Goal: Transaction & Acquisition: Purchase product/service

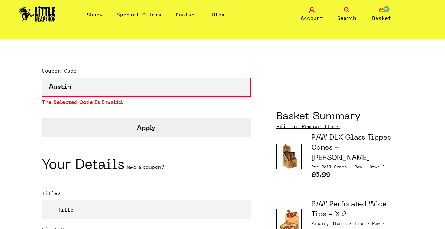
scroll to position [105, 0]
click at [154, 124] on button "Apply" at bounding box center [146, 127] width 209 height 19
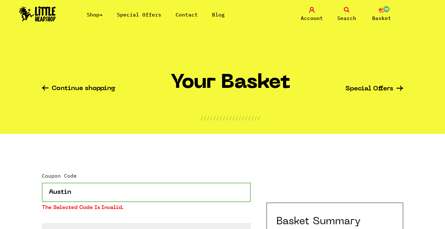
drag, startPoint x: 95, startPoint y: 200, endPoint x: 26, endPoint y: 173, distance: 74.2
type input "U"
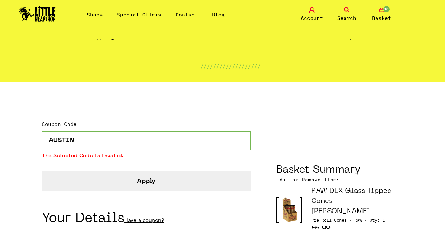
scroll to position [54, 0]
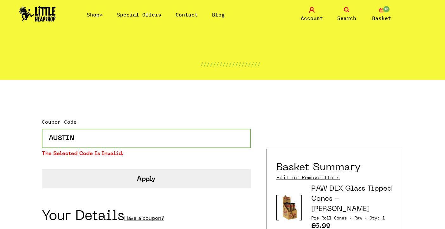
type input "AUSTIN"
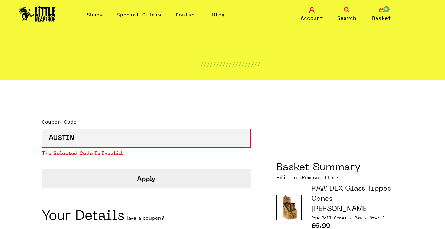
click at [146, 181] on button "Apply" at bounding box center [146, 178] width 209 height 19
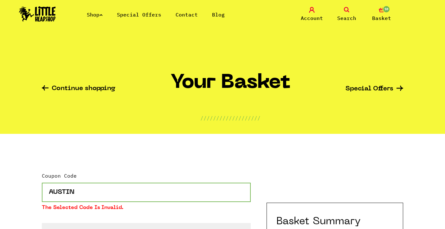
click at [100, 187] on input "AUSTIN" at bounding box center [146, 191] width 209 height 19
type input "FREESHIP"
click at [42, 223] on button "Apply" at bounding box center [146, 232] width 209 height 19
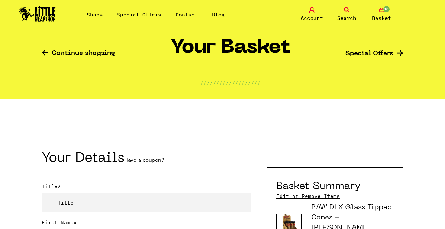
scroll to position [39, 0]
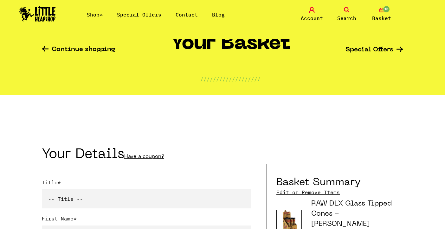
click at [144, 156] on link "Have a coupon?" at bounding box center [144, 156] width 40 height 5
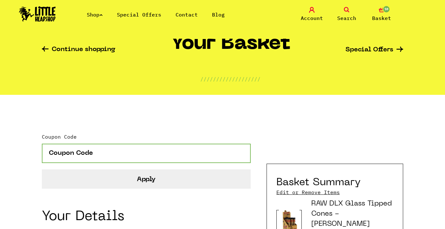
click at [143, 158] on input "Coupon Code" at bounding box center [146, 152] width 209 height 19
type input "FREESHIP"
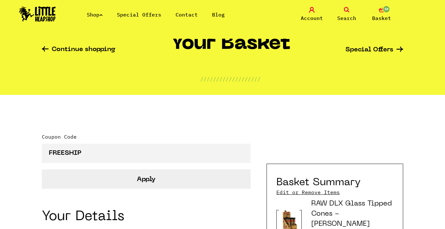
click at [166, 183] on button "Apply" at bounding box center [146, 178] width 209 height 19
click at [145, 179] on button "Apply" at bounding box center [146, 178] width 209 height 19
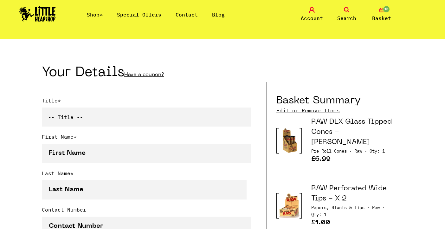
scroll to position [134, 0]
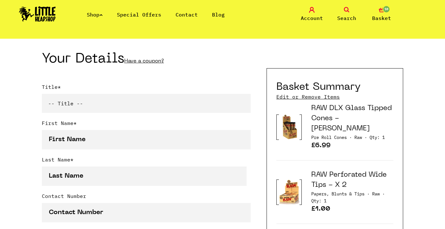
click at [125, 103] on select "-- Title -- Mr Mrs Ms Miss Dr Prof" at bounding box center [146, 103] width 209 height 19
select select "ms"
click at [42, 94] on select "-- Title -- Mr Mrs Ms Miss Dr Prof" at bounding box center [146, 103] width 209 height 19
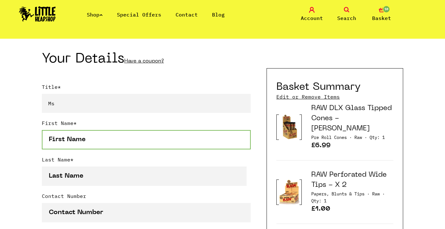
click at [87, 141] on input "First Name *" at bounding box center [146, 139] width 209 height 19
type input "Helena"
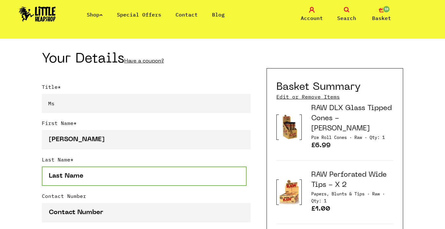
click at [82, 176] on input "Last Name *" at bounding box center [144, 175] width 205 height 19
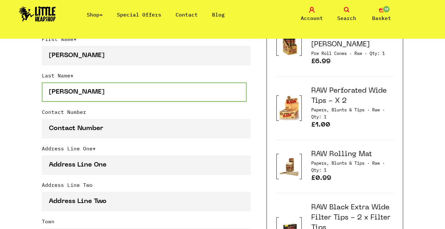
scroll to position [228, 0]
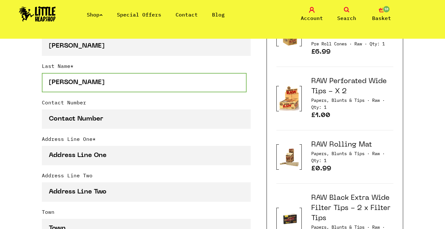
type input "Scullion"
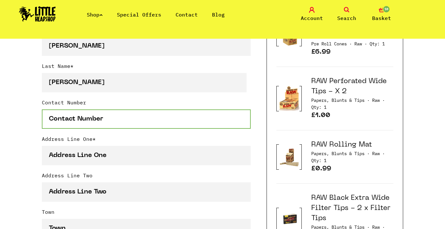
click at [89, 121] on input "Contact Number" at bounding box center [146, 118] width 209 height 19
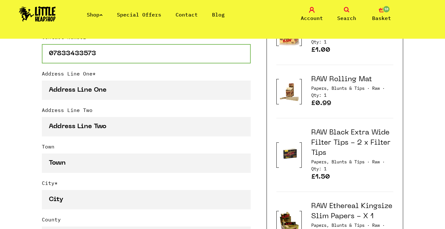
scroll to position [296, 0]
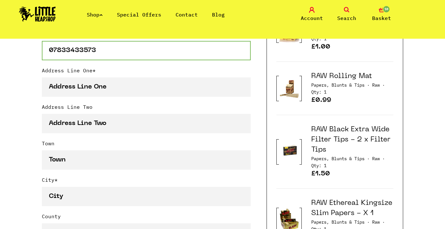
type input "07833433573"
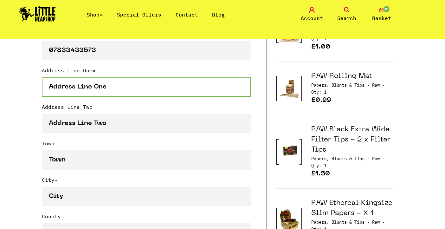
click at [94, 84] on input "Address Line One *" at bounding box center [146, 86] width 209 height 19
type input "Bobbin Mill"
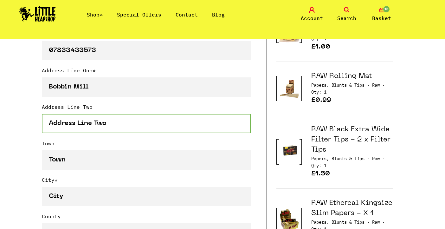
click at [92, 130] on input "Address Line Two" at bounding box center [146, 123] width 209 height 19
paste input "Austin"
drag, startPoint x: 92, startPoint y: 129, endPoint x: 22, endPoint y: 110, distance: 71.8
click at [21, 114] on div "Continue shopping Your Basket /////////////////// Special Offers Coupon Code Ap…" at bounding box center [222, 218] width 445 height 952
drag, startPoint x: 153, startPoint y: 123, endPoint x: 37, endPoint y: 117, distance: 116.7
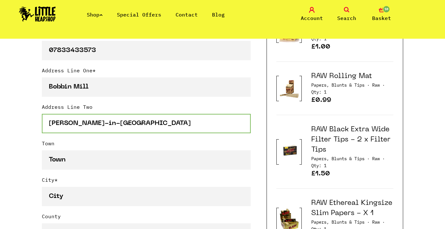
click at [37, 117] on div "Continue shopping Your Basket /////////////////// Special Offers Coupon Code Ap…" at bounding box center [222, 218] width 445 height 952
type input "Appleby-in-Westmorland"
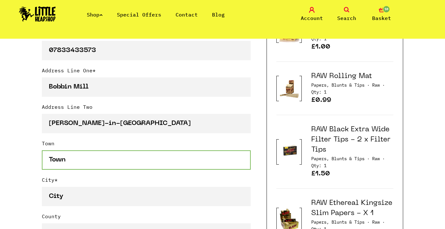
click at [75, 154] on input "Town" at bounding box center [146, 159] width 209 height 19
paste input "Appleby-in-Westmorland"
type input "Appleby-in-Westmorland"
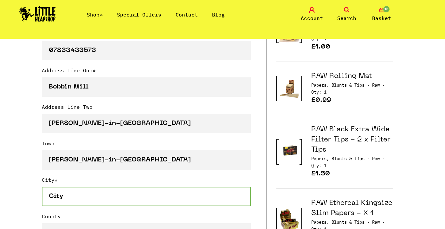
click at [67, 194] on input "City *" at bounding box center [146, 196] width 209 height 19
paste input "Appleby-in-Westmorland"
type input "Appleby-in-Westmorland"
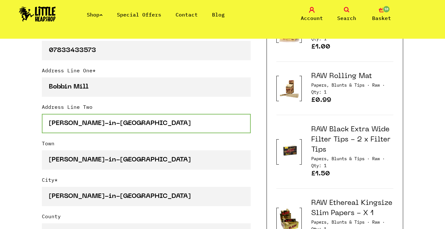
click at [86, 126] on input "[PERSON_NAME]-in-[GEOGRAPHIC_DATA]" at bounding box center [146, 123] width 209 height 19
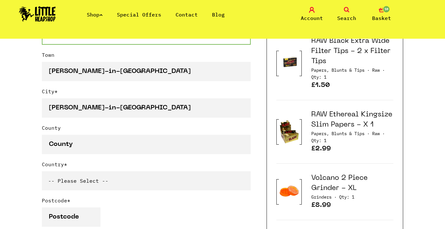
scroll to position [406, 0]
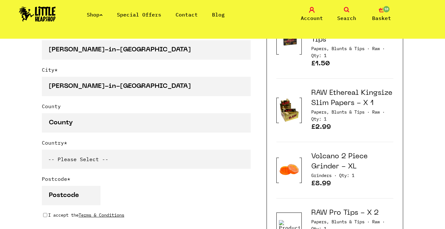
type input "Boroughgate"
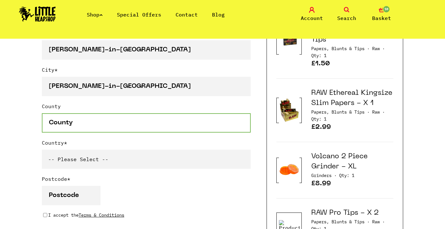
click at [88, 119] on input "County" at bounding box center [146, 122] width 209 height 19
type input "Cumbria"
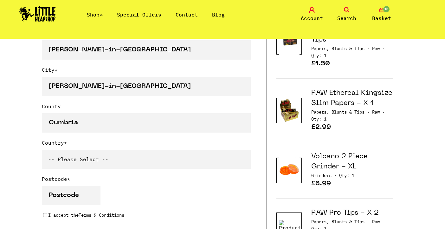
click at [80, 161] on select "-- Please Select -- United Kingdom Sweden Spain Slovenia Romania Portugal Polan…" at bounding box center [146, 158] width 209 height 19
select select "826"
click at [42, 149] on select "-- Please Select -- United Kingdom Sweden Spain Slovenia Romania Portugal Polan…" at bounding box center [146, 158] width 209 height 19
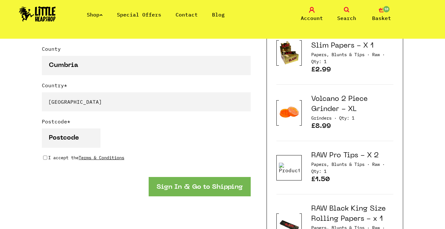
scroll to position [469, 0]
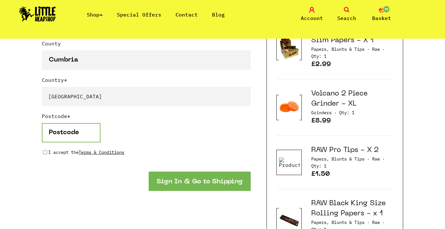
click at [64, 128] on input "Postcode *" at bounding box center [71, 132] width 59 height 19
type input "CA16 6XH"
click at [44, 152] on input "I accept the Terms & Conditions" at bounding box center [45, 151] width 4 height 5
checkbox input "true"
click at [202, 183] on button "Sign In & Go to Shipping" at bounding box center [200, 180] width 102 height 19
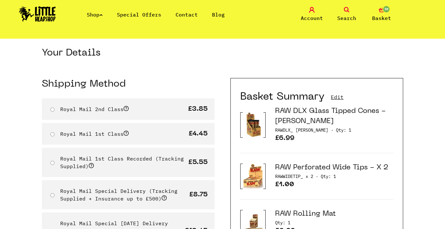
scroll to position [19, 0]
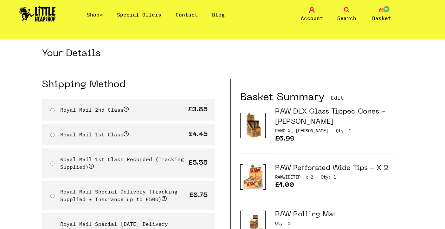
click at [54, 163] on input "Royal Mail 1st Class Recorded (Tracking Supplied)" at bounding box center [52, 163] width 4 height 4
radio input "true"
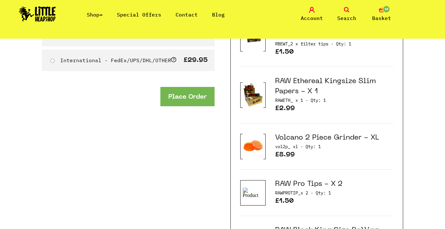
scroll to position [242, 0]
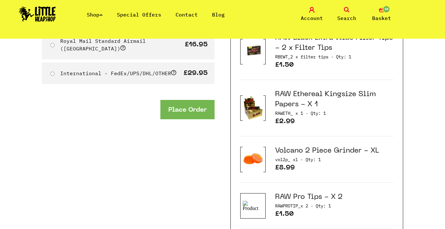
click at [188, 103] on button "Place Order" at bounding box center [187, 109] width 54 height 19
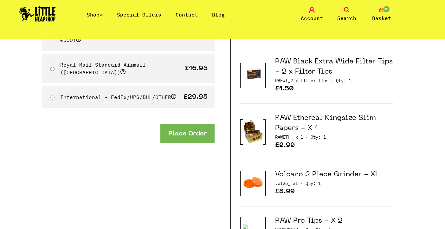
scroll to position [213, 0]
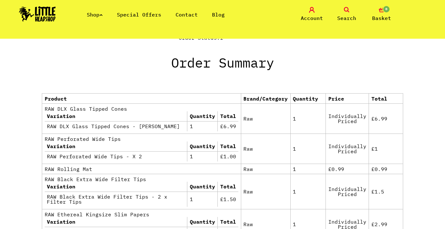
scroll to position [304, 0]
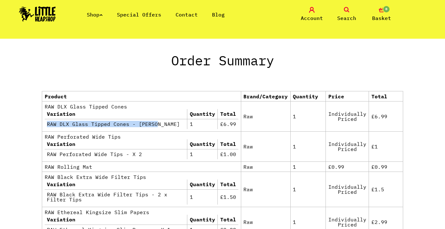
drag, startPoint x: 155, startPoint y: 123, endPoint x: 90, endPoint y: 118, distance: 65.1
click at [90, 118] on table "Variation Quantity Total RAW DLX Glass Tipped Cones - Cannon 1 £6.99" at bounding box center [142, 119] width 194 height 20
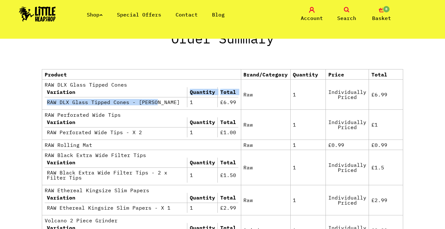
scroll to position [327, 0]
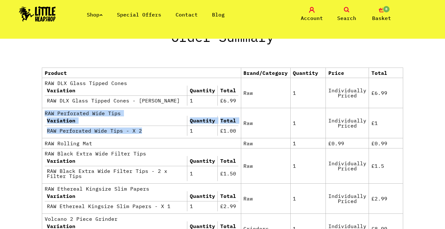
drag, startPoint x: 161, startPoint y: 130, endPoint x: 44, endPoint y: 112, distance: 118.0
click at [44, 112] on td "RAW Perforated Wide Tips Variation Quantity Total RAW Perforated Wide Tips - X …" at bounding box center [141, 123] width 199 height 30
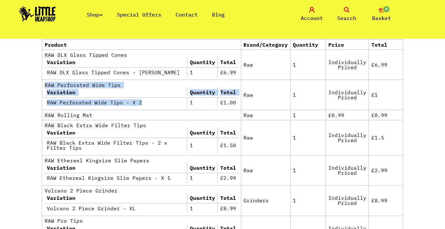
scroll to position [361, 0]
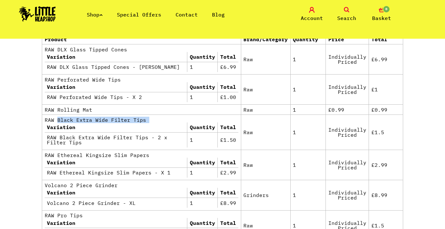
drag, startPoint x: 86, startPoint y: 148, endPoint x: 58, endPoint y: 123, distance: 37.7
click at [58, 123] on td "RAW Black Extra Wide Filter Tips Variation Quantity Total RAW Black Extra Wide …" at bounding box center [141, 131] width 199 height 35
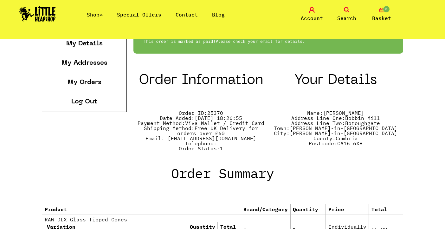
scroll to position [194, 0]
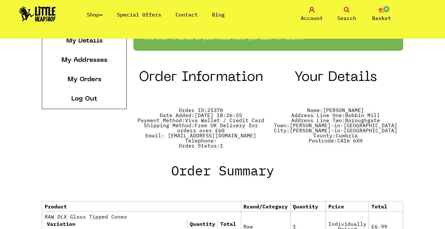
drag, startPoint x: 213, startPoint y: 130, endPoint x: 134, endPoint y: 124, distance: 79.4
click at [134, 124] on li "Shipping Method: Free UK Delivery for orders over £60" at bounding box center [200, 128] width 135 height 10
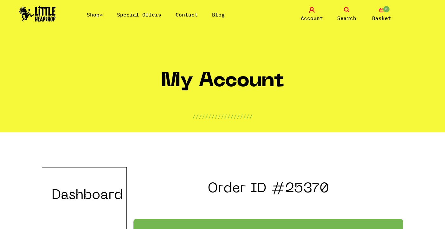
scroll to position [0, 0]
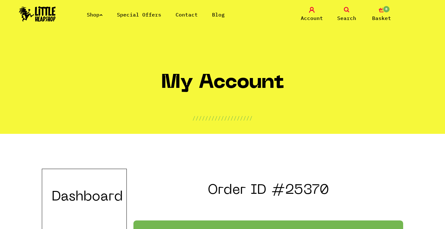
click at [312, 17] on span "Account" at bounding box center [312, 18] width 22 height 8
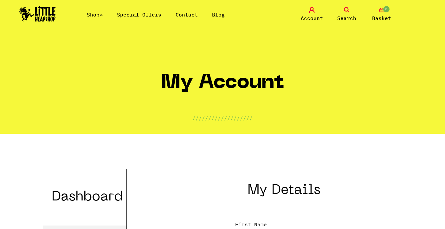
scroll to position [126, 0]
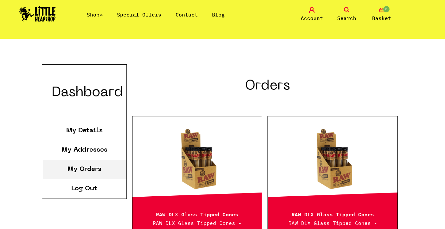
scroll to position [104, 0]
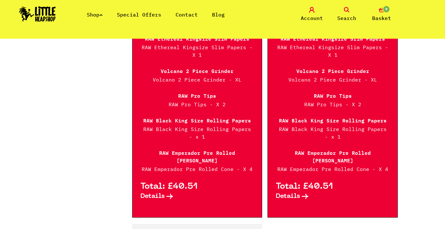
scroll to position [420, 0]
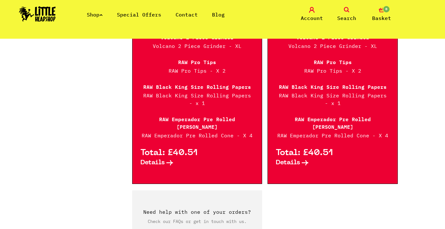
click at [163, 159] on span "Details" at bounding box center [152, 162] width 24 height 7
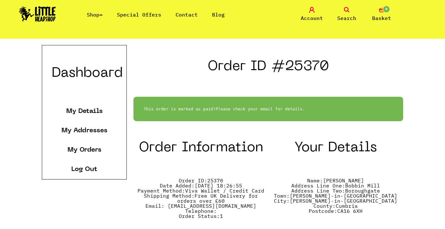
scroll to position [114, 0]
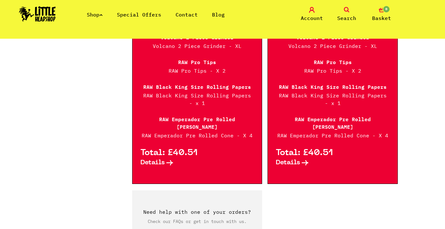
scroll to position [420, 0]
click at [283, 159] on span "Details" at bounding box center [288, 162] width 24 height 7
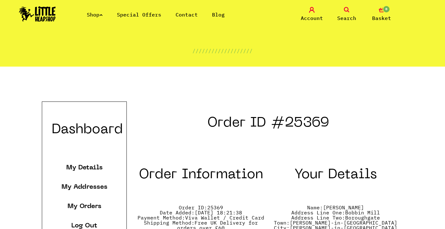
scroll to position [52, 0]
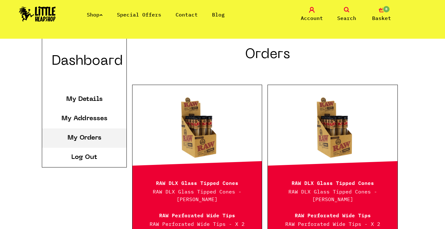
scroll to position [160, 0]
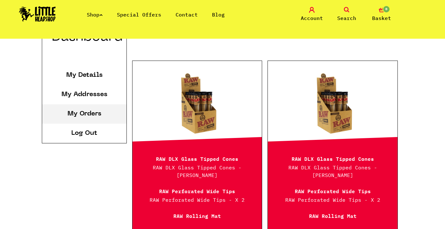
click at [198, 131] on link at bounding box center [196, 103] width 129 height 63
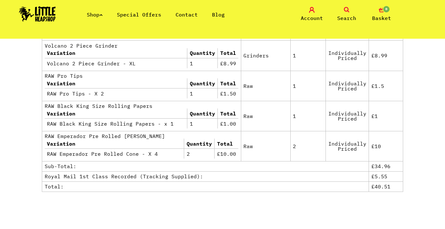
scroll to position [501, 0]
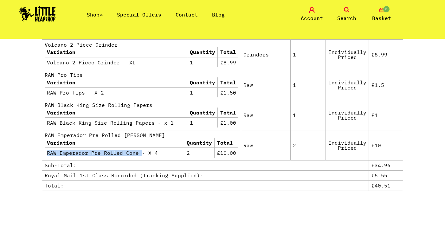
drag, startPoint x: 137, startPoint y: 153, endPoint x: 48, endPoint y: 149, distance: 88.5
click at [48, 149] on td "RAW Emperador Pre Rolled Cone - X 4" at bounding box center [114, 153] width 139 height 10
drag, startPoint x: 141, startPoint y: 136, endPoint x: 128, endPoint y: 135, distance: 12.7
click at [128, 135] on td "RAW Emperador Pre Rolled Cone Variation Quantity Total RAW Emperador Pre Rolled…" at bounding box center [141, 145] width 199 height 30
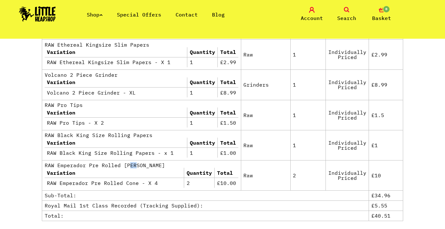
scroll to position [470, 0]
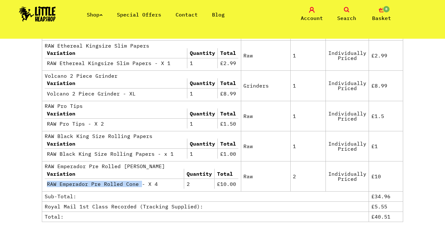
drag, startPoint x: 138, startPoint y: 185, endPoint x: 49, endPoint y: 180, distance: 89.5
click at [49, 180] on td "RAW Emperador Pre Rolled Cone - X 4" at bounding box center [114, 184] width 139 height 10
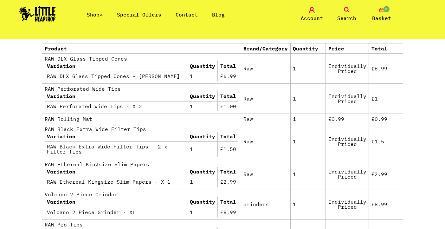
scroll to position [339, 0]
